Goal: Transaction & Acquisition: Purchase product/service

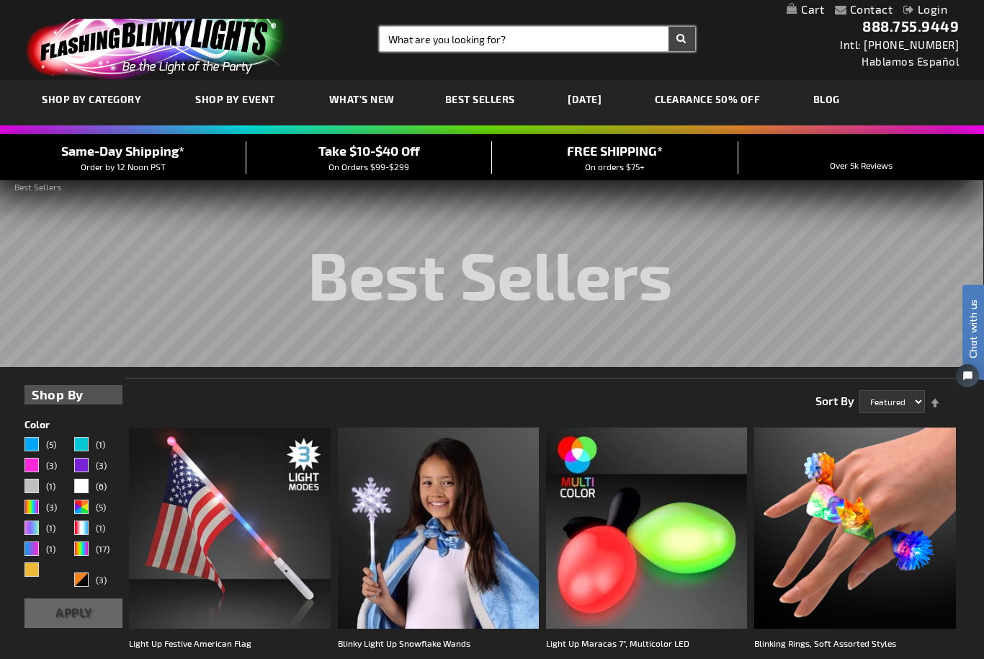
click at [451, 50] on input "Search" at bounding box center [537, 39] width 315 height 25
type input "PEBBLES LIGHT PEN"
click at [682, 39] on button "Search" at bounding box center [682, 39] width 27 height 25
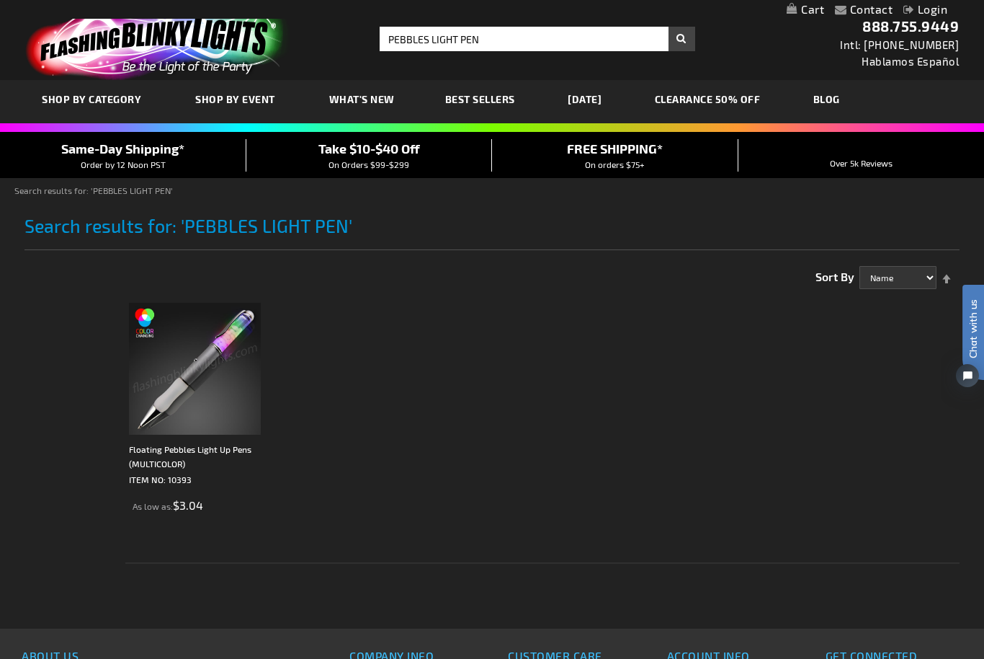
click at [209, 386] on img at bounding box center [195, 369] width 132 height 132
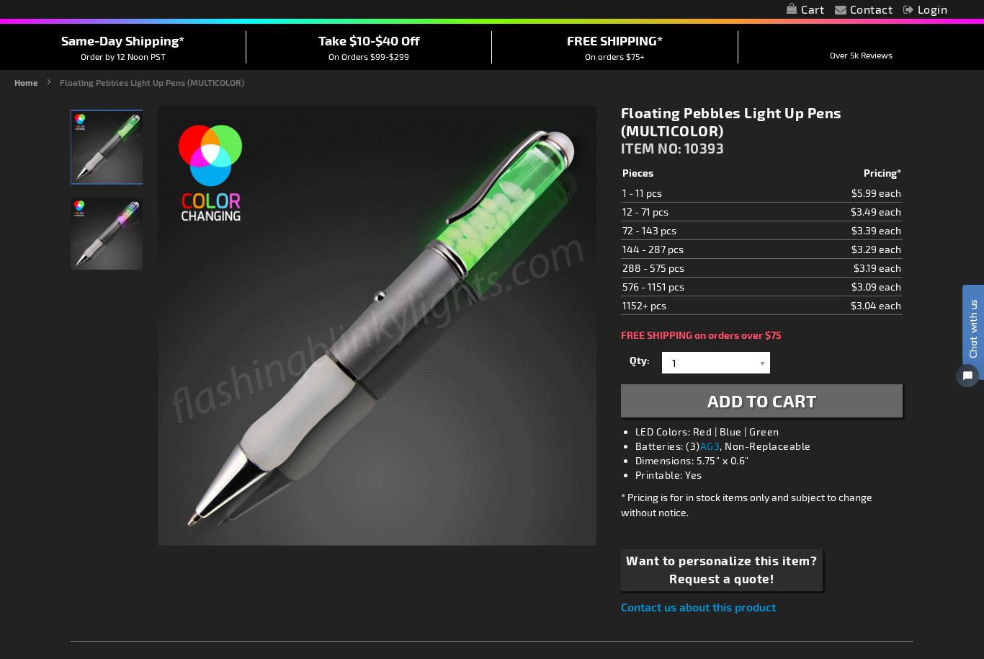
scroll to position [107, 0]
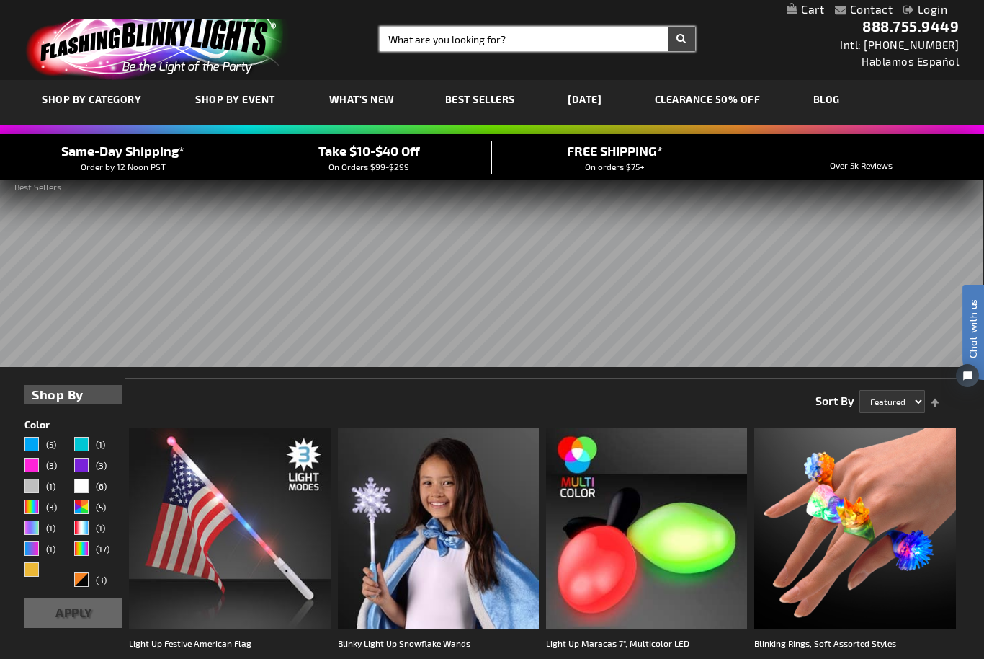
click at [445, 33] on input "Search" at bounding box center [537, 39] width 315 height 25
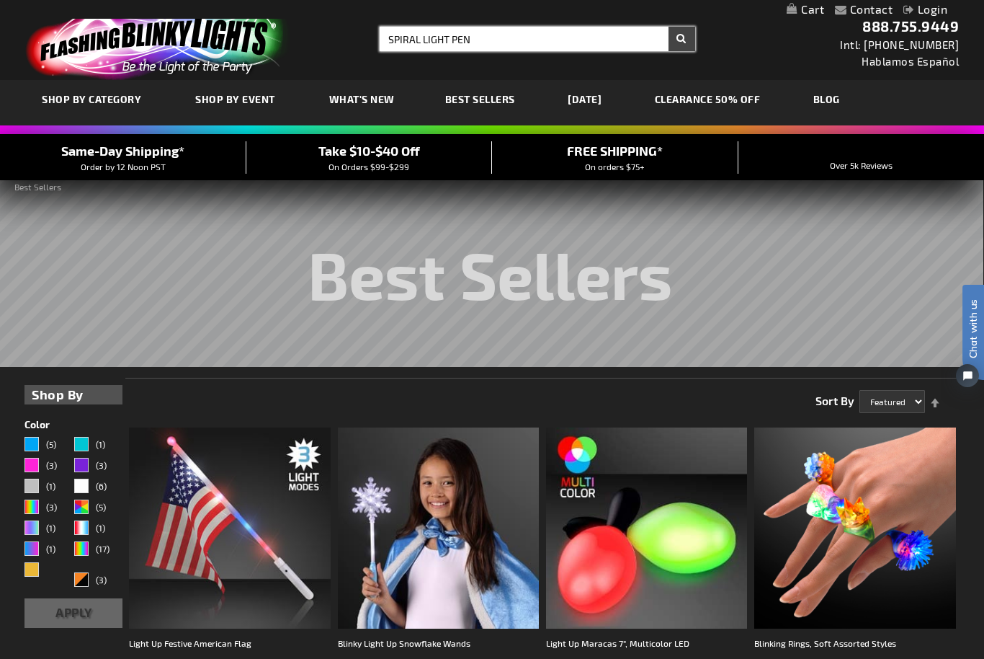
type input "SPIRAL LIGHT PEN"
click at [682, 39] on button "Search" at bounding box center [682, 39] width 27 height 25
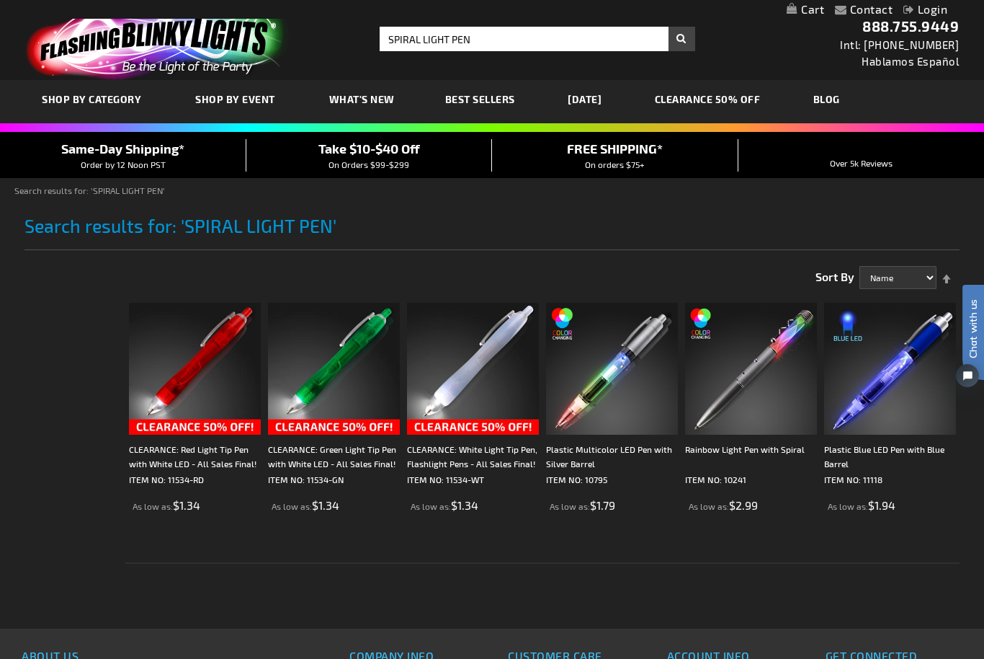
click at [764, 386] on img at bounding box center [751, 369] width 132 height 132
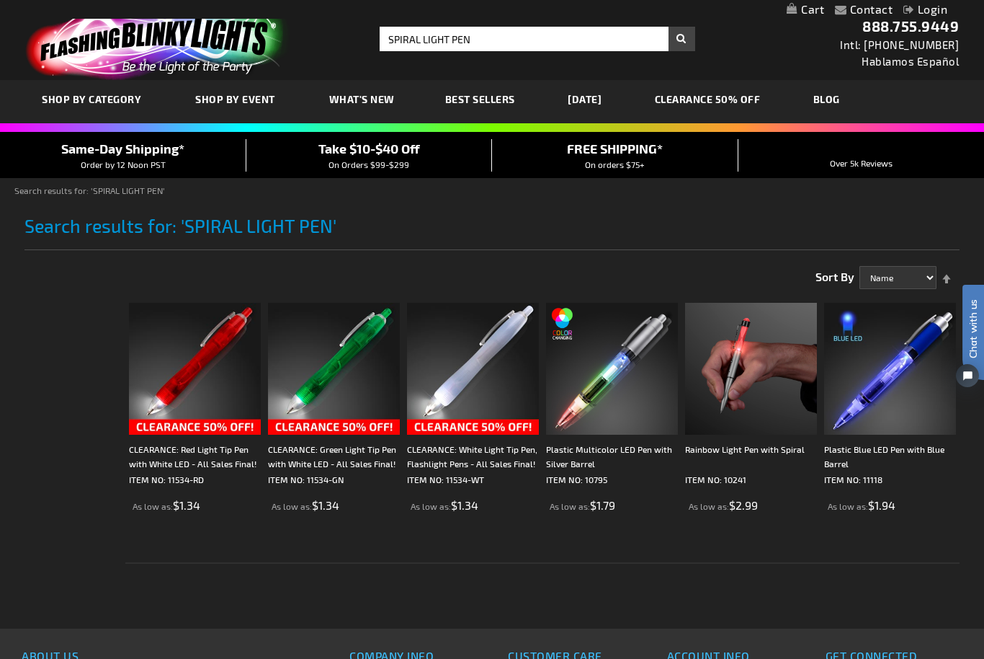
click at [464, 398] on img at bounding box center [473, 369] width 132 height 132
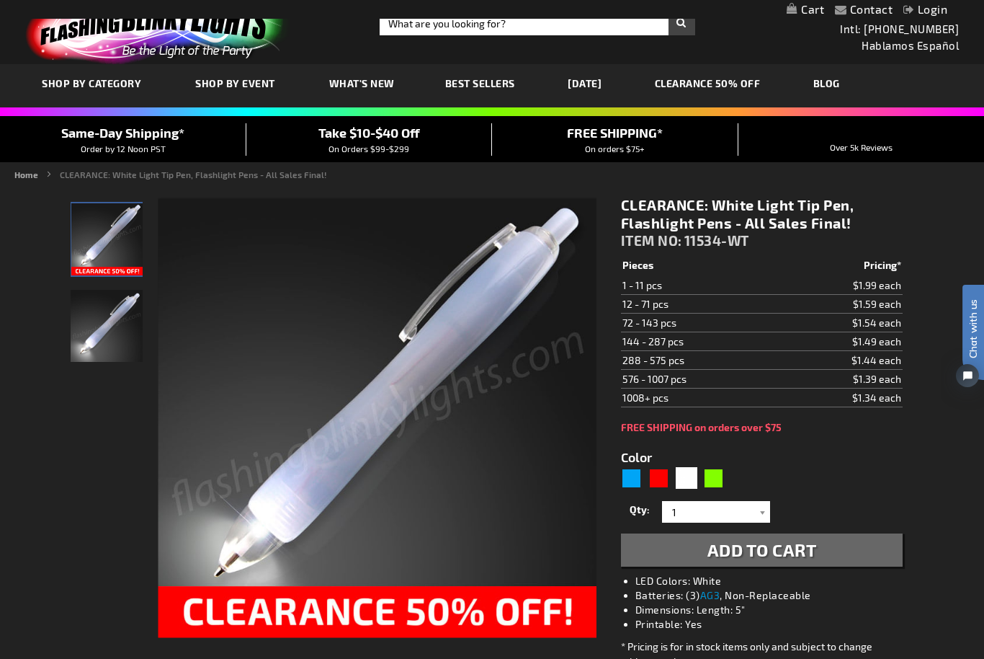
scroll to position [42, 0]
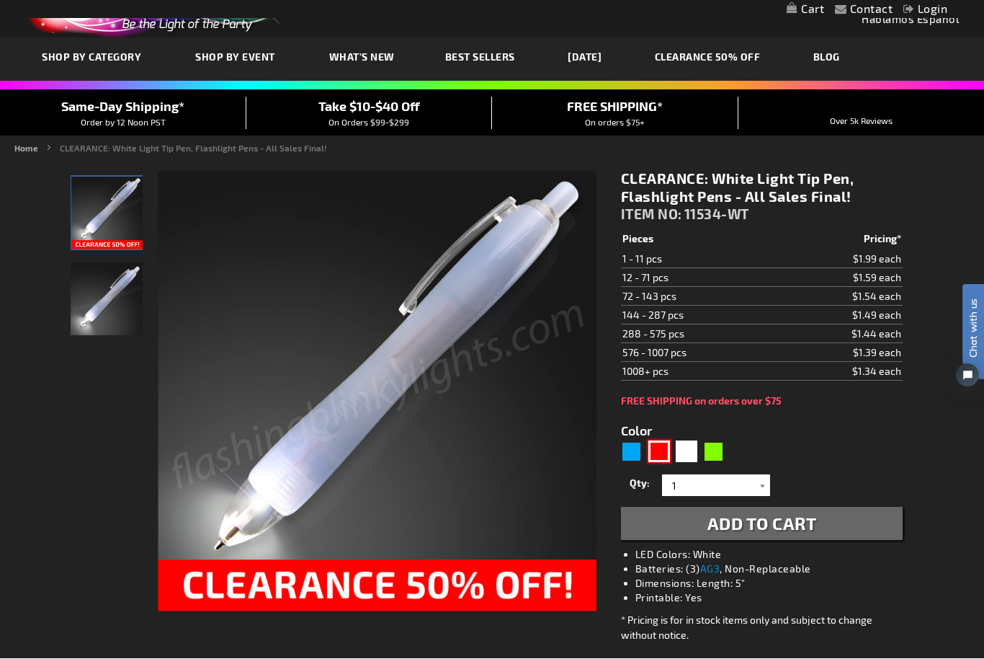
click at [654, 458] on div "Red" at bounding box center [660, 452] width 22 height 22
type input "5641"
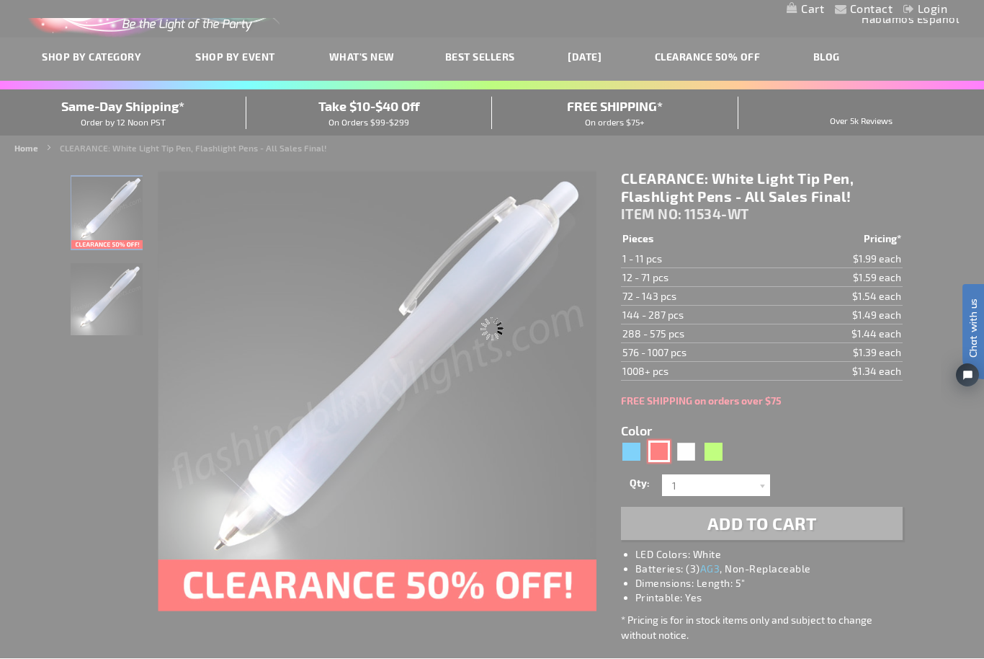
scroll to position [43, 0]
type input "11534-RD"
type input "Customize - CLEARANCE: Red Light Tip Pen with White LED - All Sales Final! - IT…"
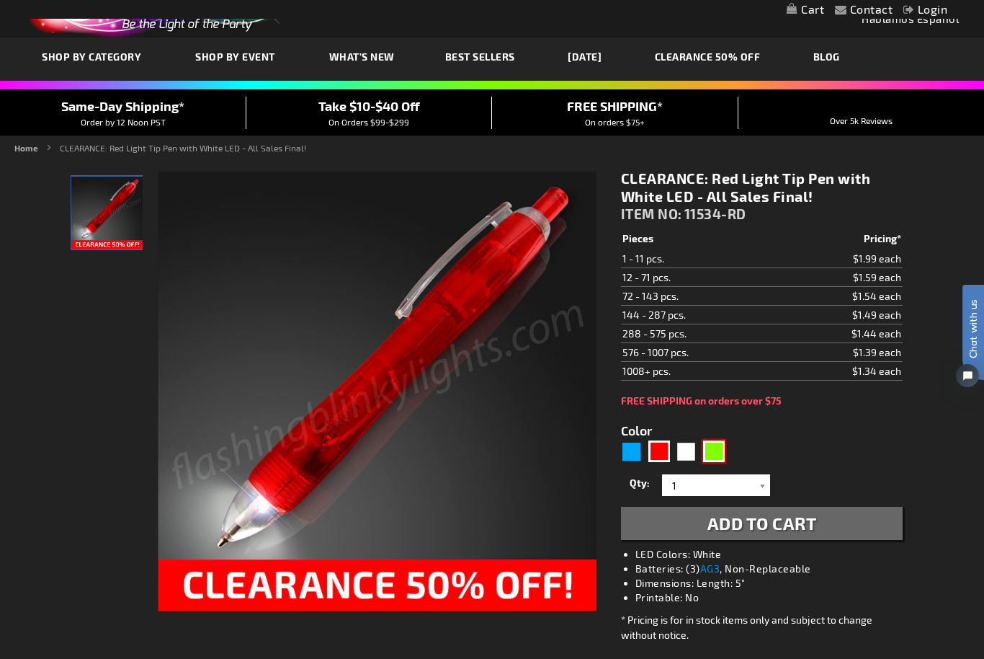
click at [719, 459] on div "Green" at bounding box center [714, 451] width 22 height 22
type input "5648"
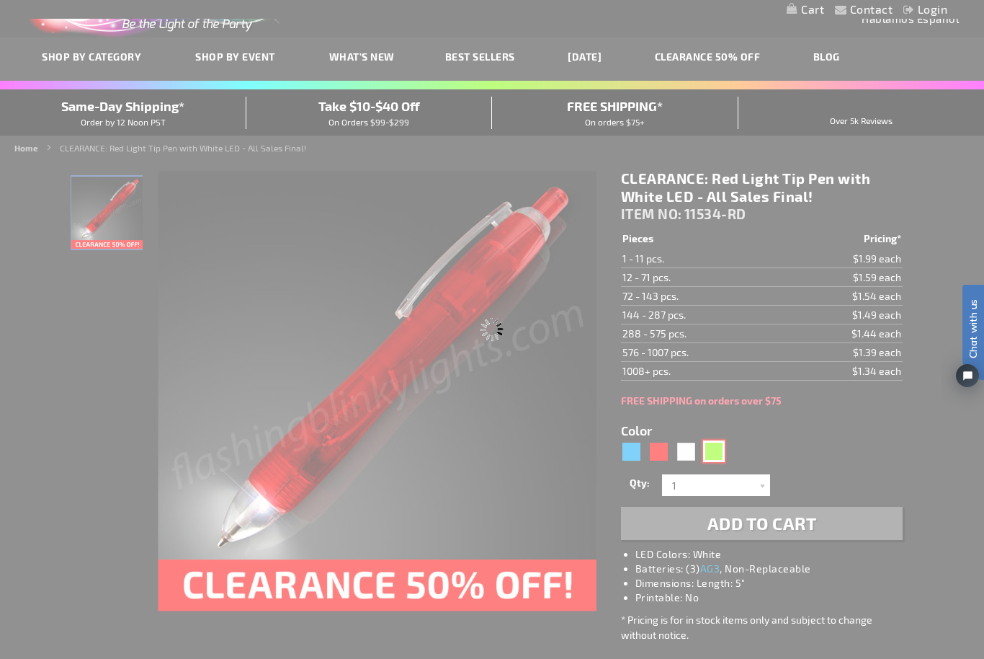
type input "11534-GN"
type input "Customize - CLEARANCE: Green Light Tip Pen with White LED - All Sales Final! - …"
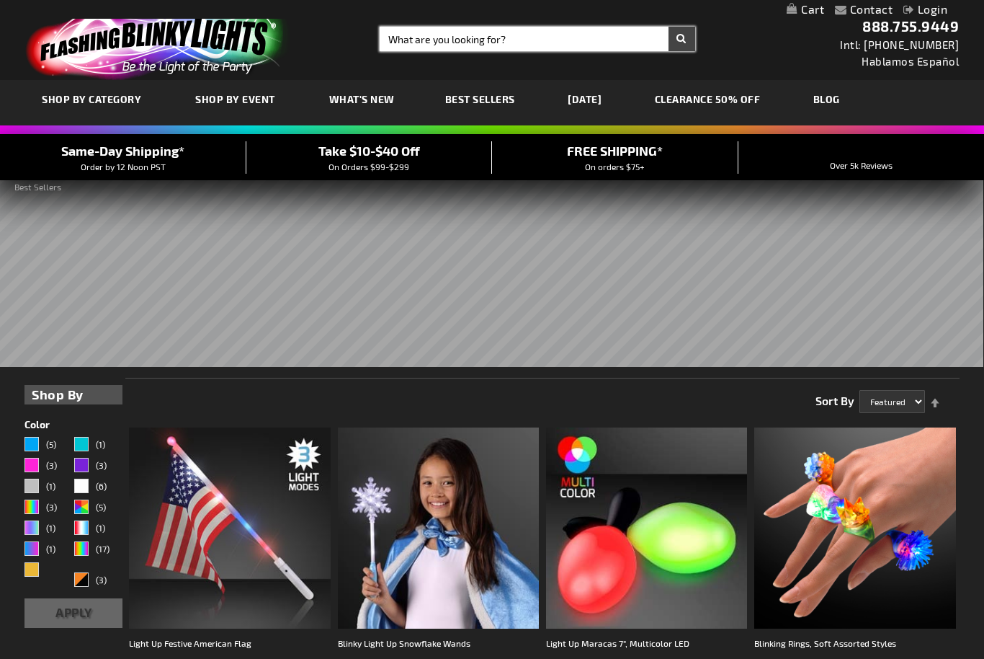
click at [473, 45] on input "Search" at bounding box center [537, 39] width 315 height 25
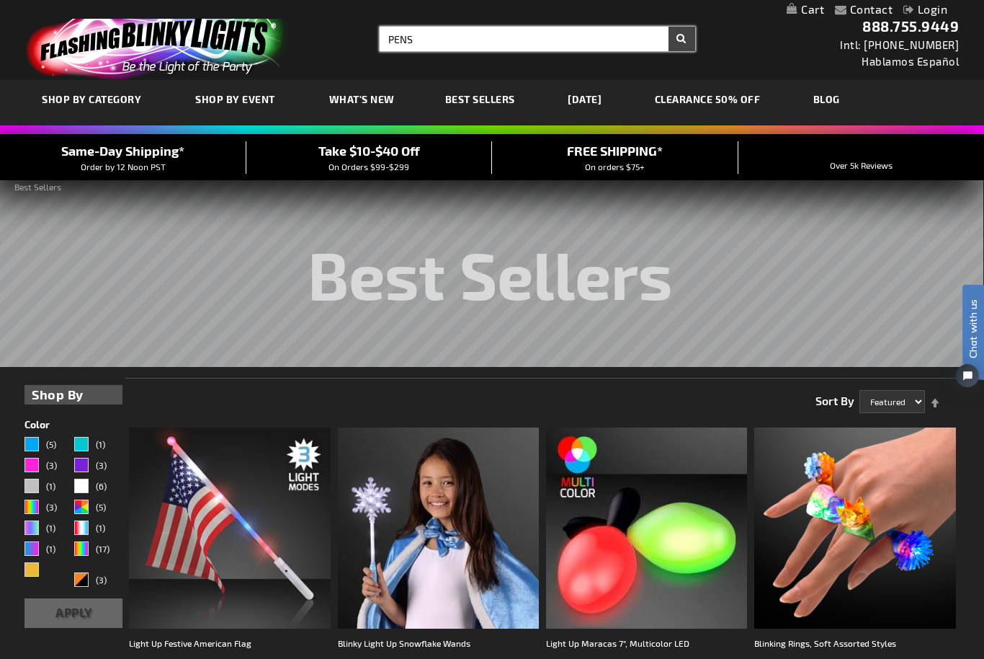
type input "PENS"
click at [682, 39] on button "Search" at bounding box center [682, 39] width 27 height 25
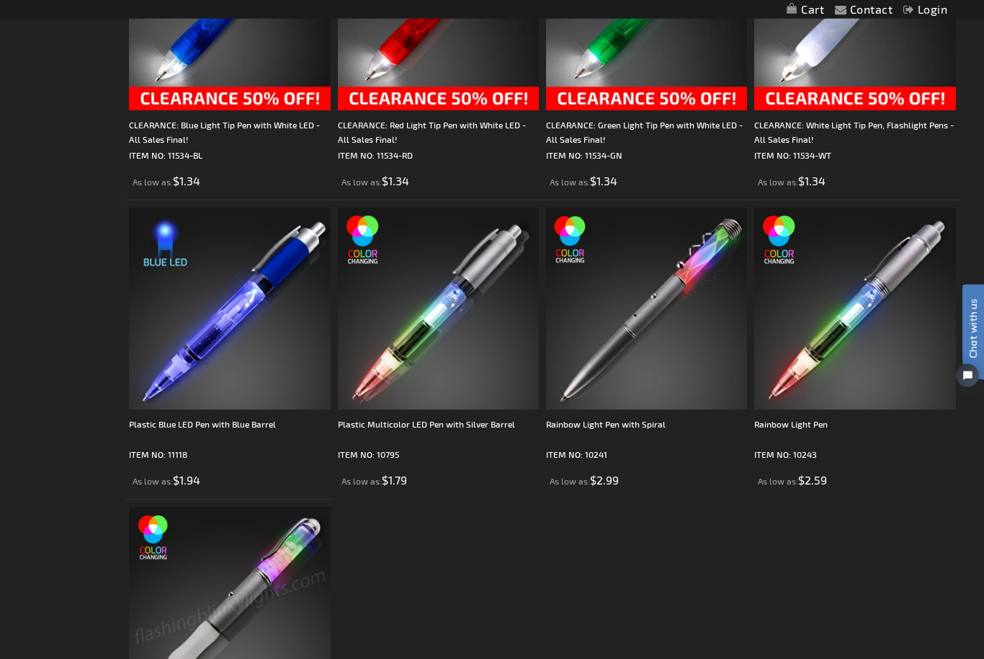
scroll to position [388, 0]
click at [625, 333] on img at bounding box center [646, 308] width 201 height 201
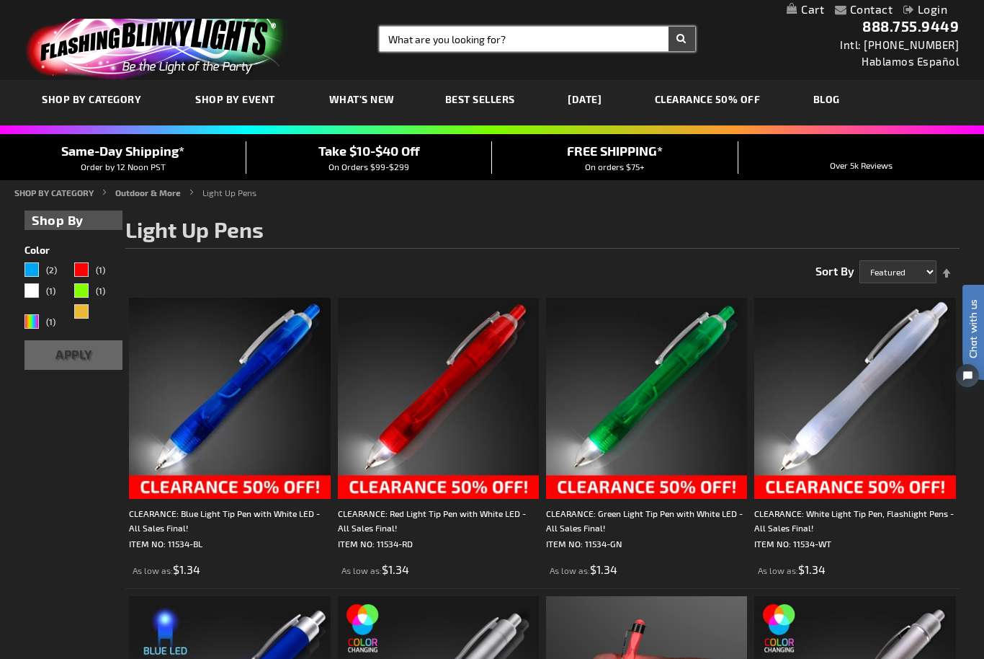
click at [493, 45] on input "Search" at bounding box center [537, 39] width 315 height 25
type input "10795"
click at [682, 39] on button "Search" at bounding box center [682, 39] width 27 height 25
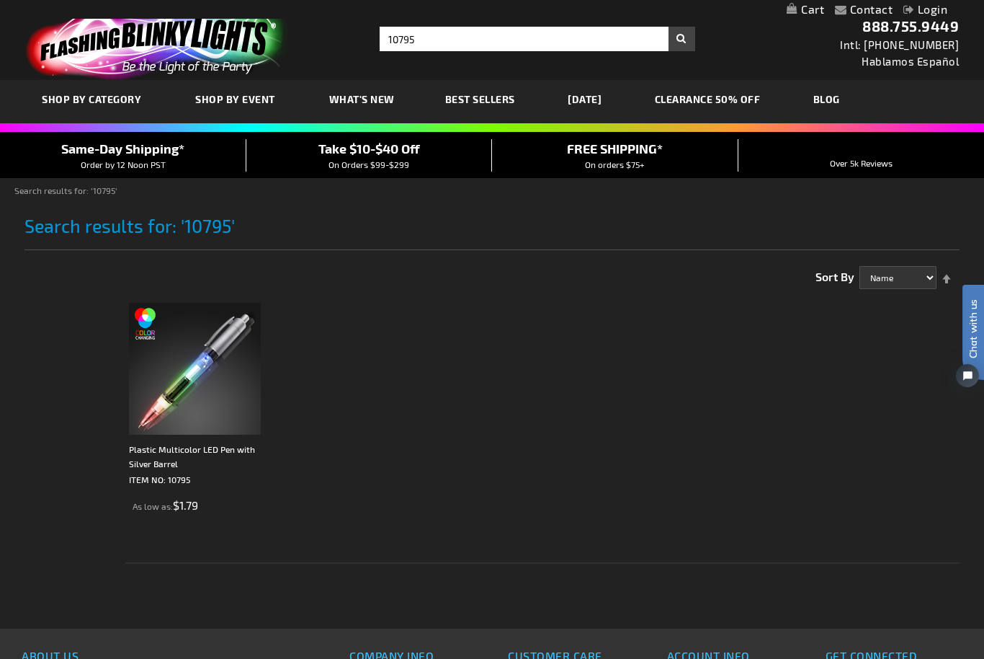
click at [186, 399] on img at bounding box center [195, 369] width 132 height 132
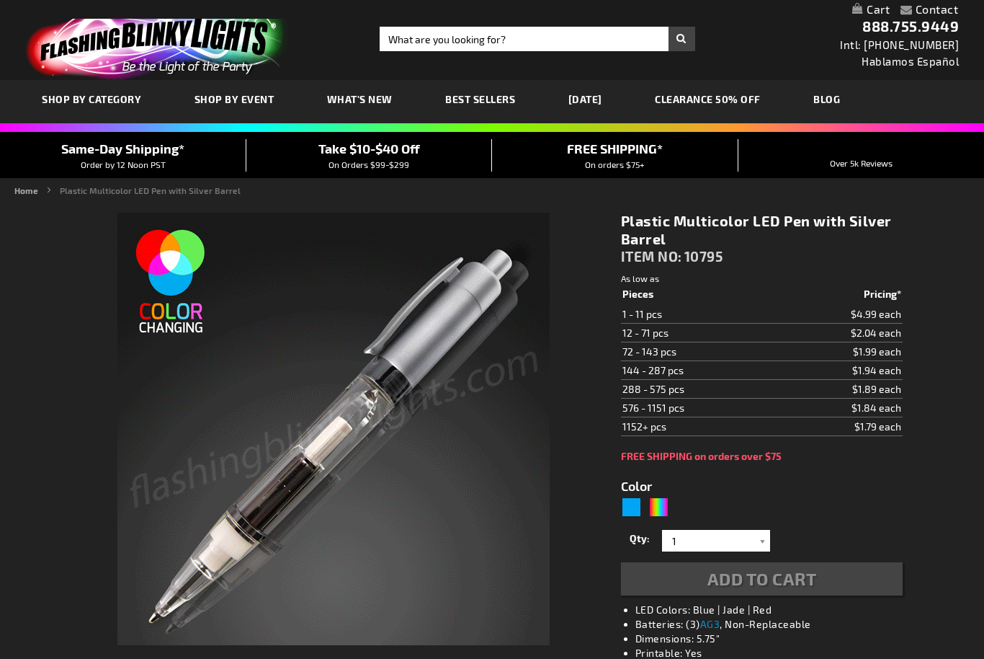
type input "5659"
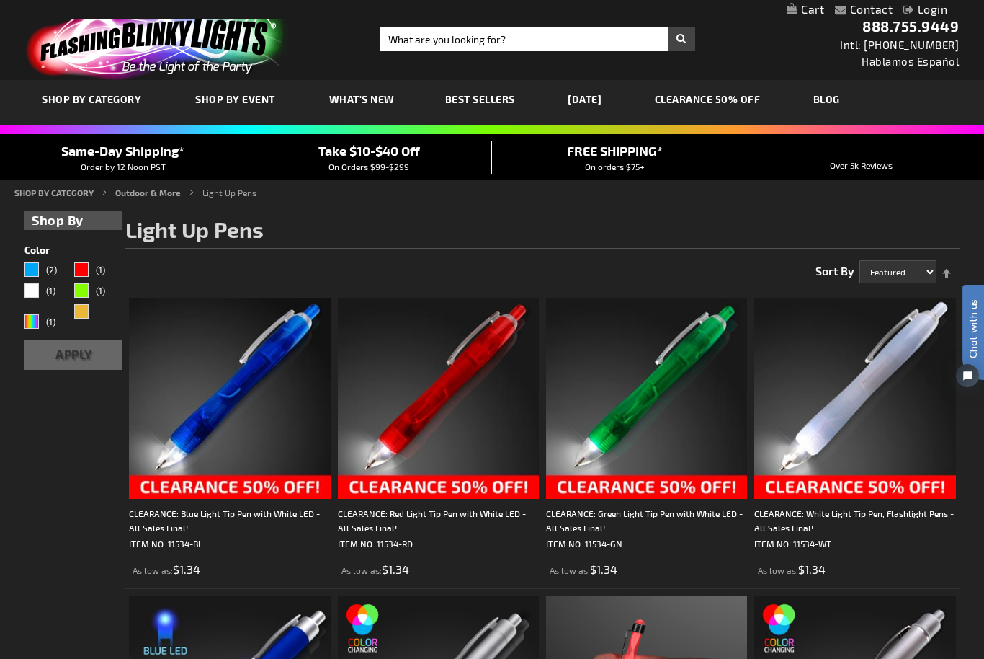
click at [369, 99] on span "What's New" at bounding box center [362, 99] width 66 height 12
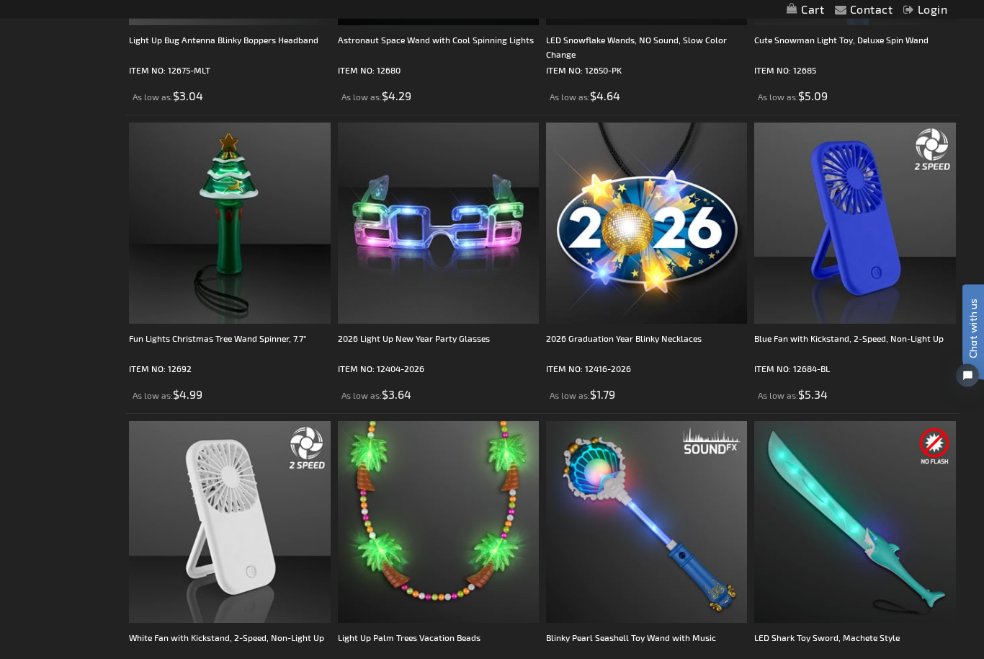
scroll to position [623, 0]
